Goal: Navigation & Orientation: Understand site structure

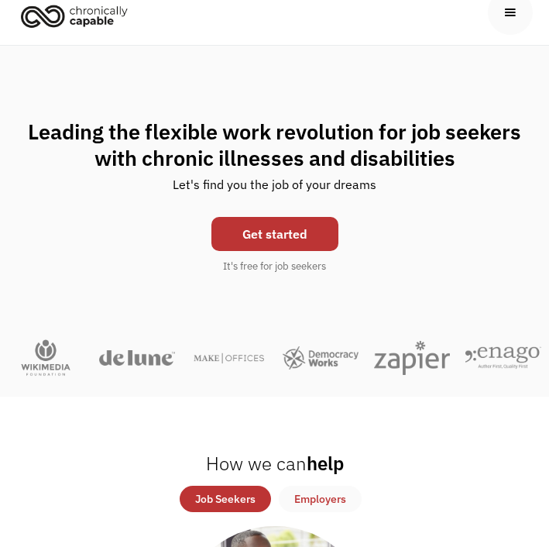
scroll to position [73, 0]
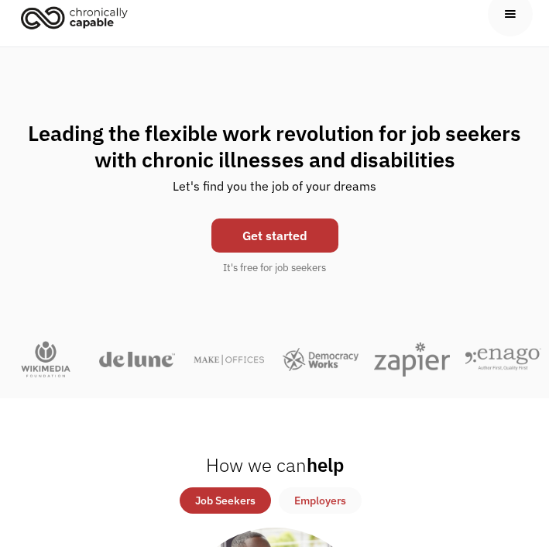
click at [127, 28] on img "home" at bounding box center [74, 17] width 116 height 34
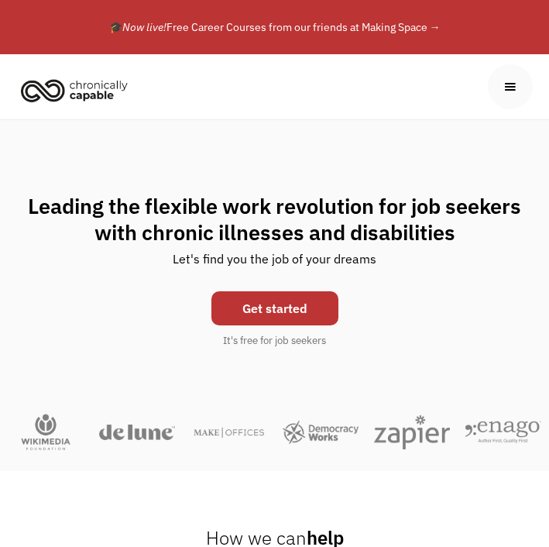
click at [334, 119] on div "About Job Seekers info Our employers Learn more about our partners verified_use…" at bounding box center [274, 87] width 549 height 66
click at [112, 88] on img "home" at bounding box center [74, 90] width 116 height 34
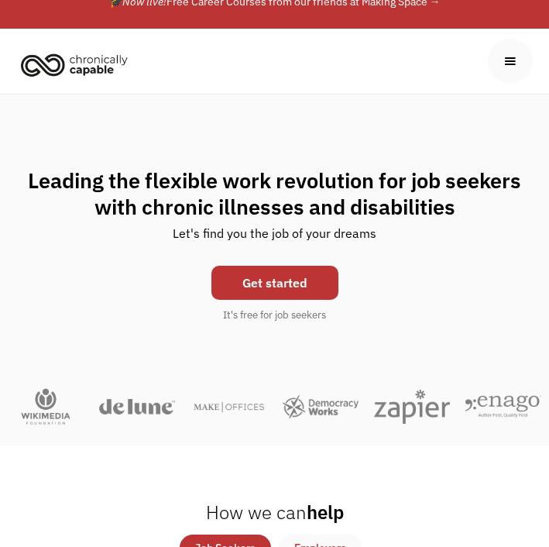
scroll to position [21, 0]
